Goal: Task Accomplishment & Management: Complete application form

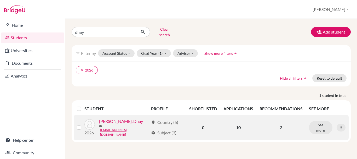
click at [121, 122] on link "[PERSON_NAME], Dhay" at bounding box center [121, 121] width 44 height 6
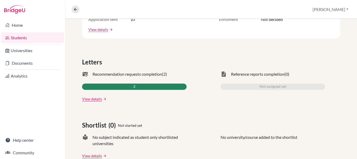
scroll to position [157, 0]
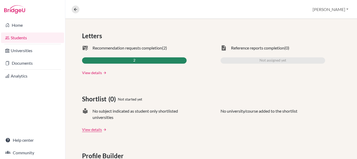
click at [85, 73] on link "View details" at bounding box center [92, 72] width 20 height 5
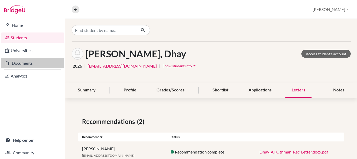
click at [34, 66] on link "Documents" at bounding box center [32, 63] width 63 height 10
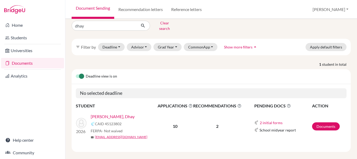
scroll to position [8, 0]
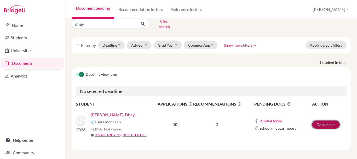
click at [322, 122] on link "Documents" at bounding box center [326, 124] width 28 height 8
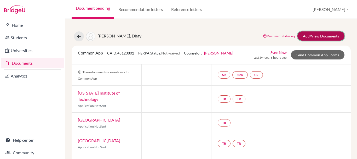
click at [306, 36] on link "Add/View Documents" at bounding box center [321, 35] width 47 height 9
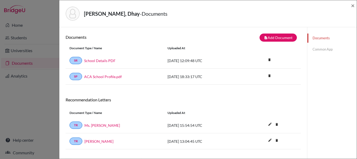
click at [322, 50] on link "Common App" at bounding box center [332, 49] width 49 height 9
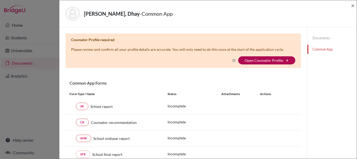
click at [261, 60] on link "Open Counselor Profile" at bounding box center [264, 60] width 38 height 4
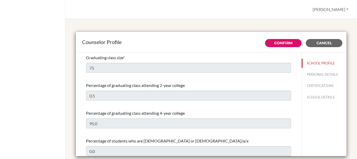
select select "1"
select select "110195"
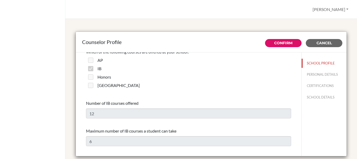
scroll to position [419, 0]
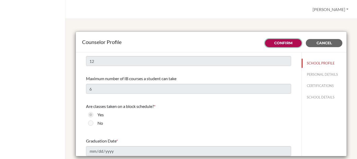
click at [283, 43] on link "Confirm" at bounding box center [283, 43] width 18 height 5
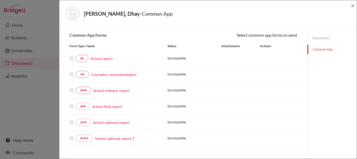
scroll to position [52, 0]
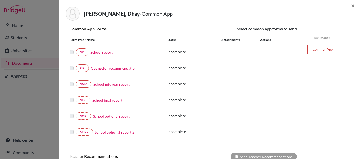
click at [99, 53] on link "School report" at bounding box center [102, 51] width 22 height 5
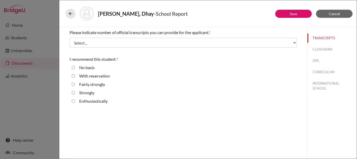
click at [74, 102] on input "Enthusiastically" at bounding box center [73, 101] width 3 height 6
radio input "true"
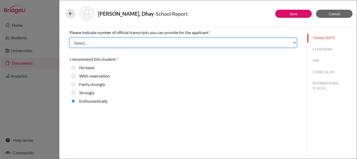
click at [154, 42] on select "Select... 1 2 3 4" at bounding box center [184, 43] width 228 height 10
select select "2"
click at [70, 38] on select "Select... 1 2 3 4" at bounding box center [184, 43] width 228 height 10
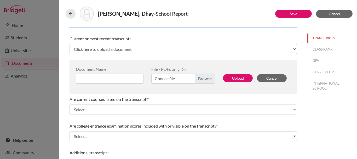
scroll to position [26, 0]
